Goal: Browse casually: Explore the website without a specific task or goal

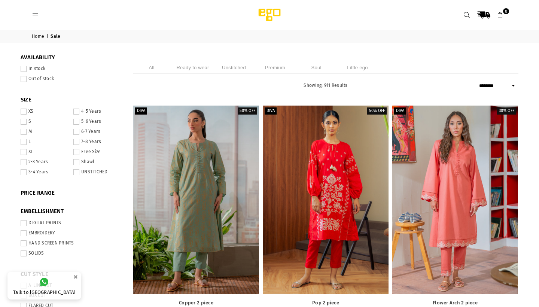
select select "******"
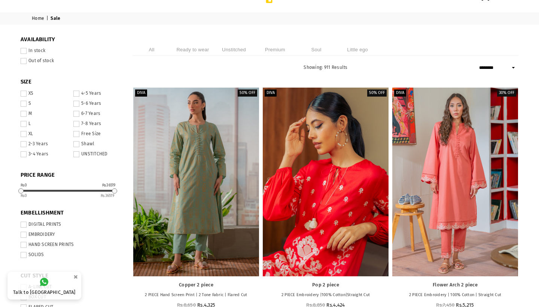
scroll to position [28, 0]
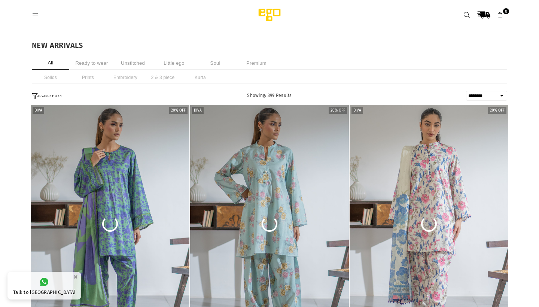
select select "******"
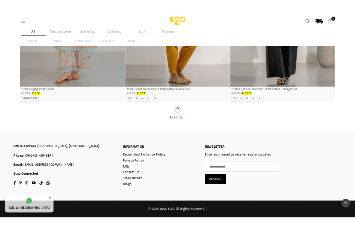
scroll to position [4118, 0]
